Goal: Task Accomplishment & Management: Manage account settings

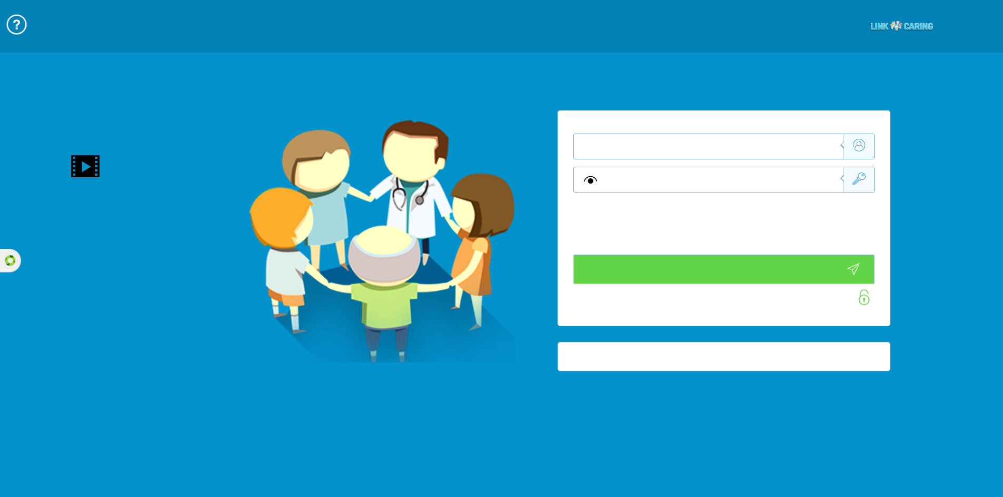
type input "התחבר עכשיו"
type input "עדיין לא? צור חשבון!"
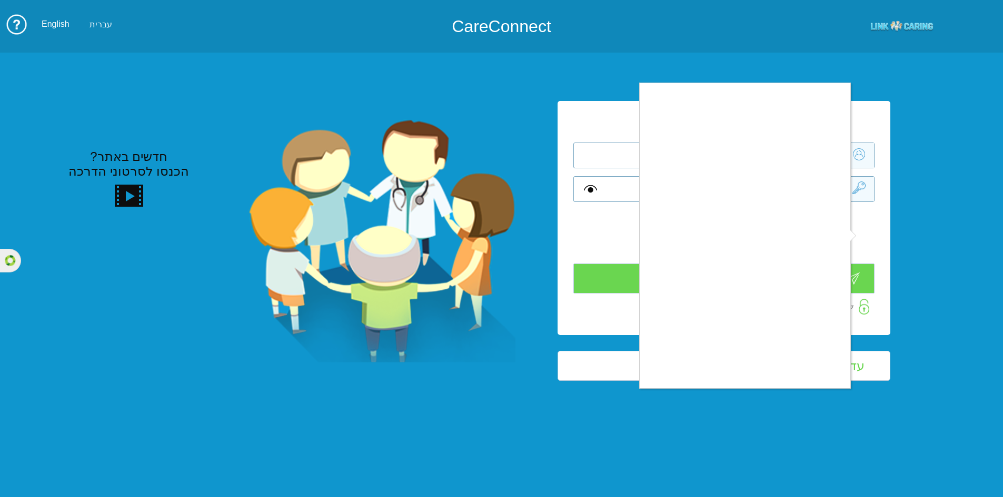
click at [525, 201] on div at bounding box center [501, 248] width 1003 height 497
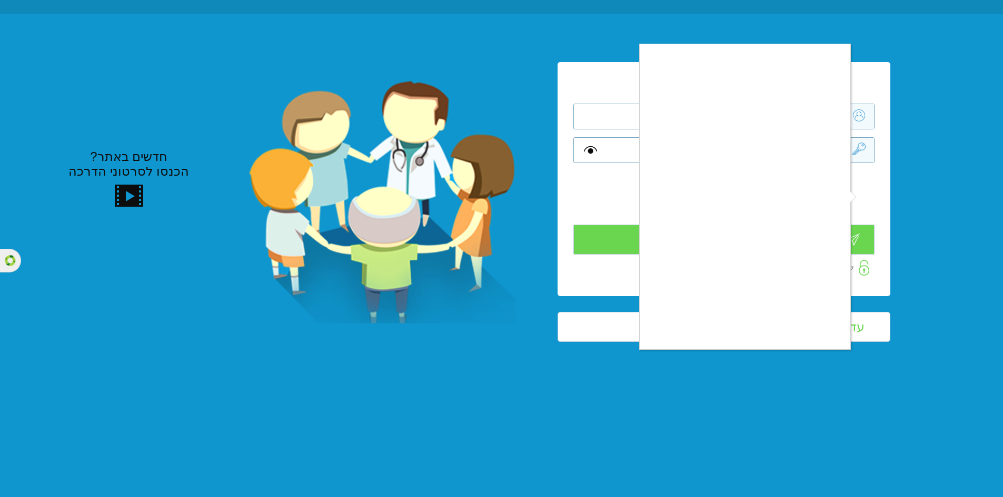
scroll to position [69, 0]
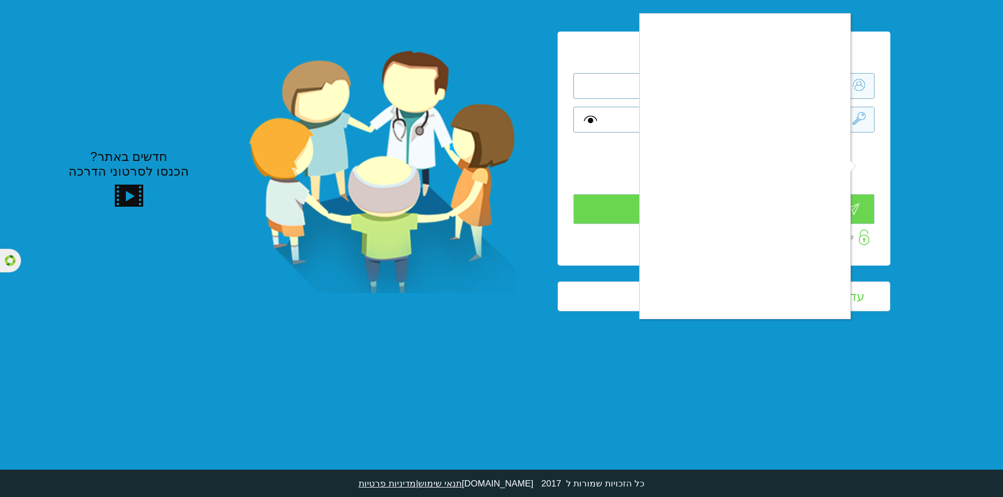
click at [613, 119] on div at bounding box center [501, 248] width 1003 height 497
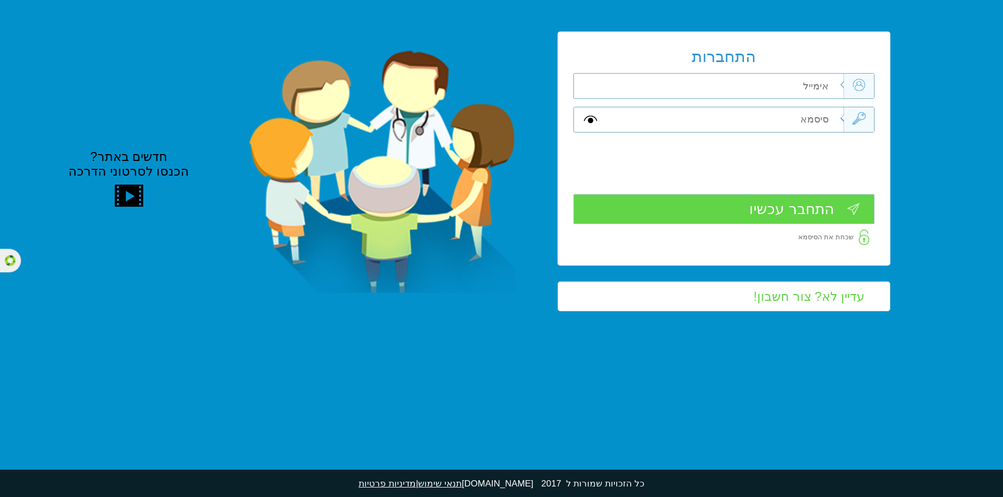
click at [668, 113] on input "text" at bounding box center [724, 119] width 237 height 25
type input "="
click at [781, 88] on input "text" at bounding box center [724, 86] width 237 height 25
type input "mindi@linkcaring.com"
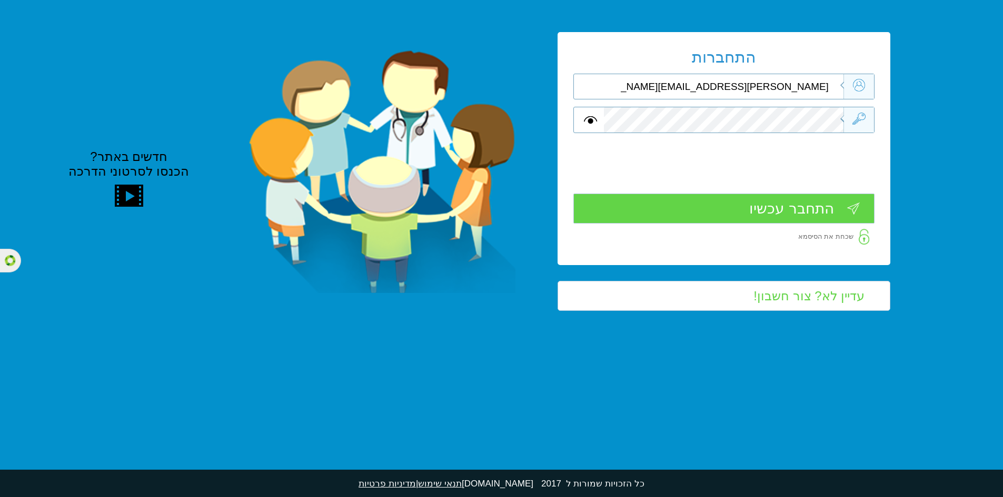
click at [720, 209] on input "התחבר עכשיו" at bounding box center [723, 209] width 301 height 30
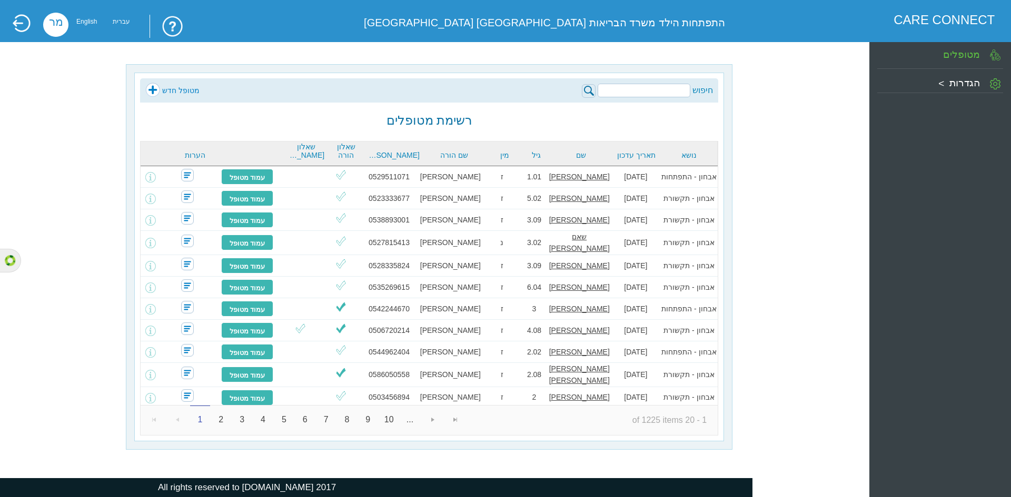
click at [1010, 179] on div "מטופלים פרטים אישיים הגדרות פרטים אישיים פרופיל קליניקה" at bounding box center [940, 271] width 142 height 458
click at [61, 278] on div "חיפוש מטופל חדש רשימת מטופלים נושא תאריך עדכון שם גיל מין שם הורה טל הורה שאלון…" at bounding box center [429, 257] width 818 height 386
